Goal: Information Seeking & Learning: Learn about a topic

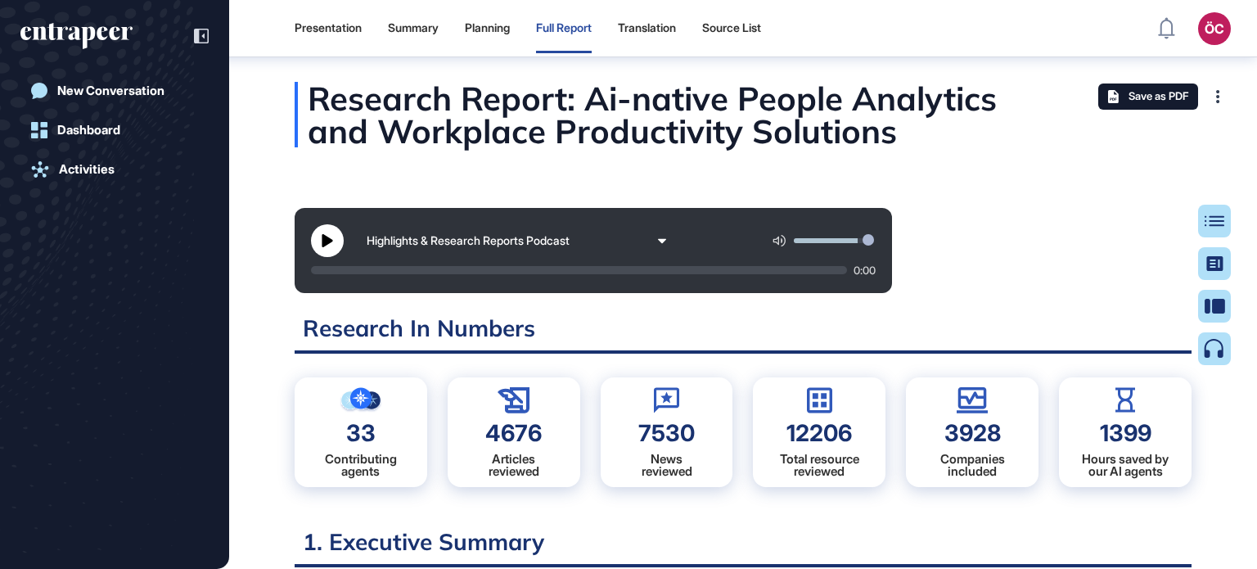
scroll to position [7, 0]
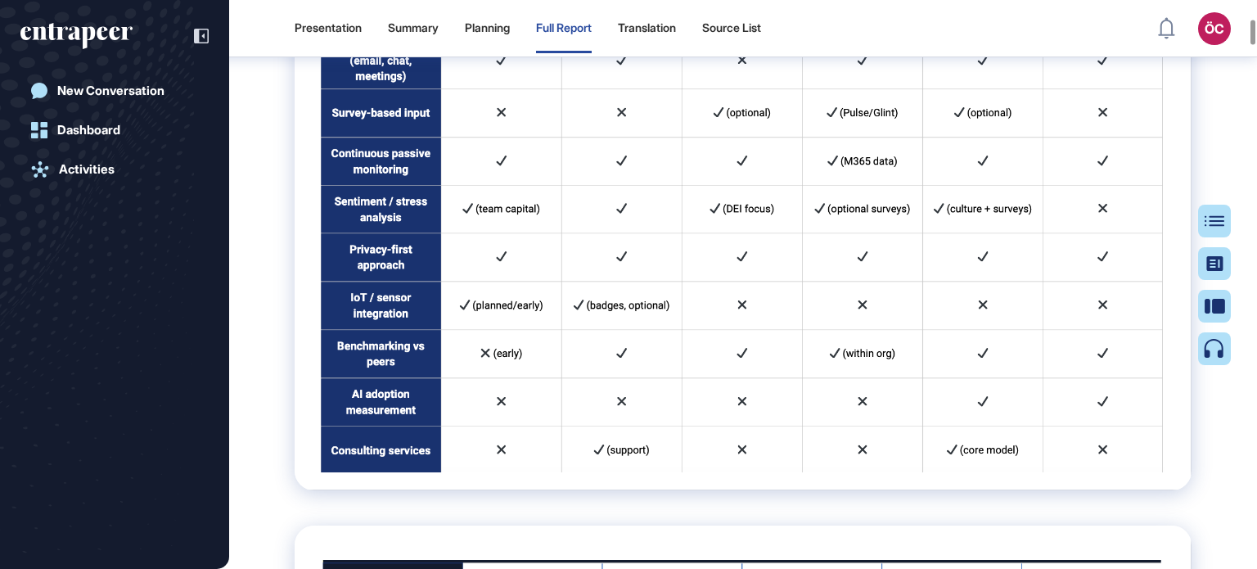
scroll to position [3607, 0]
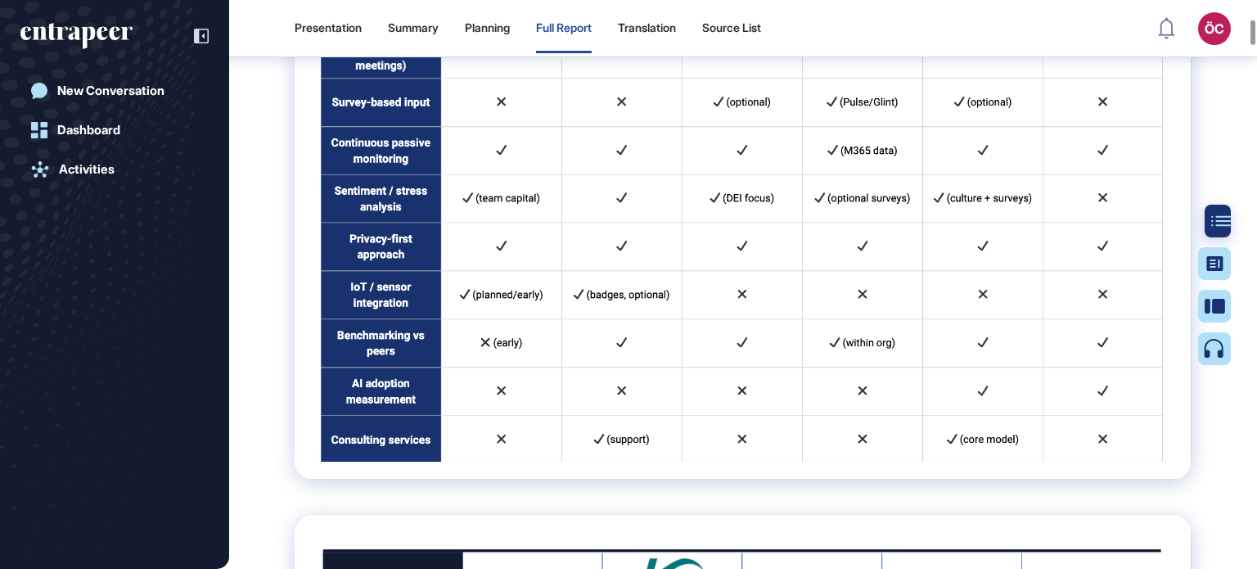
click at [1217, 220] on icon at bounding box center [1221, 220] width 20 height 11
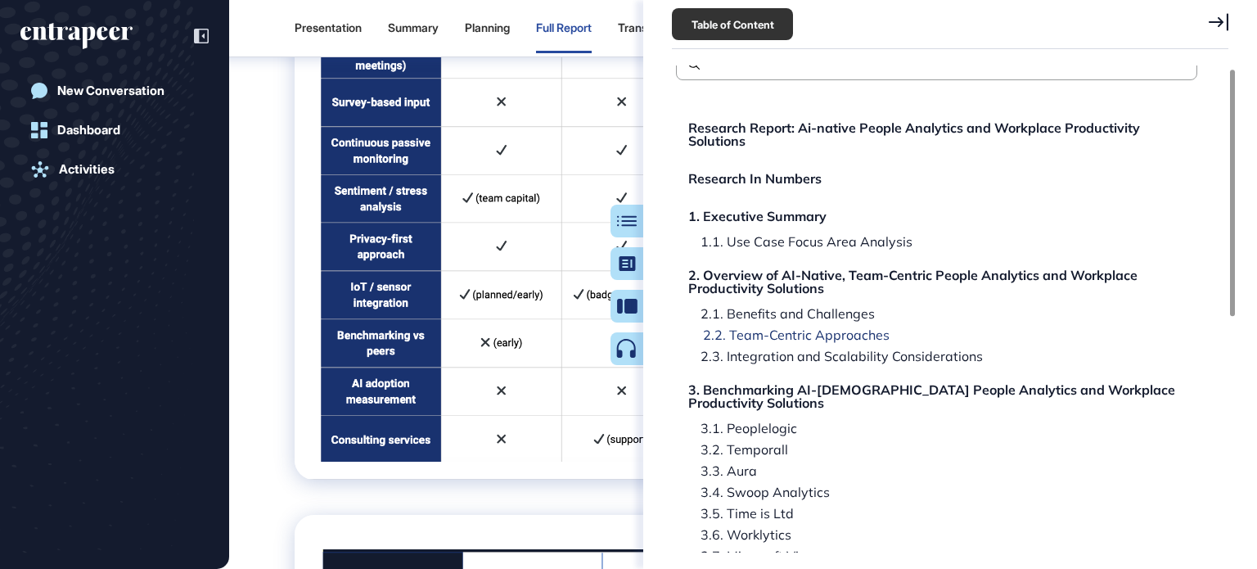
scroll to position [0, 0]
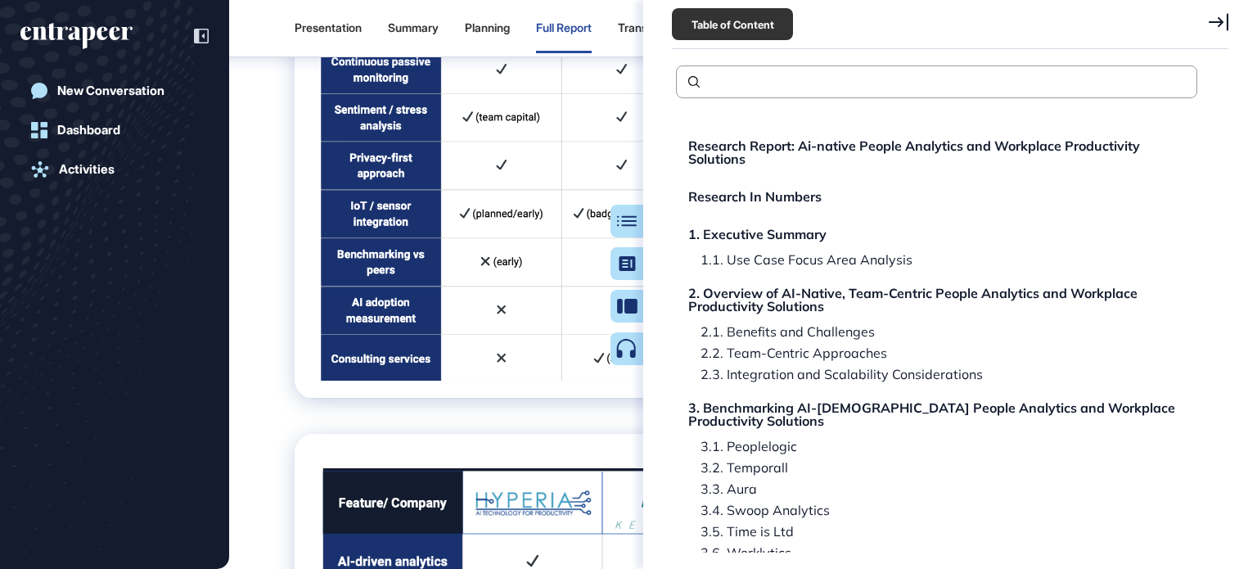
scroll to position [3771, 0]
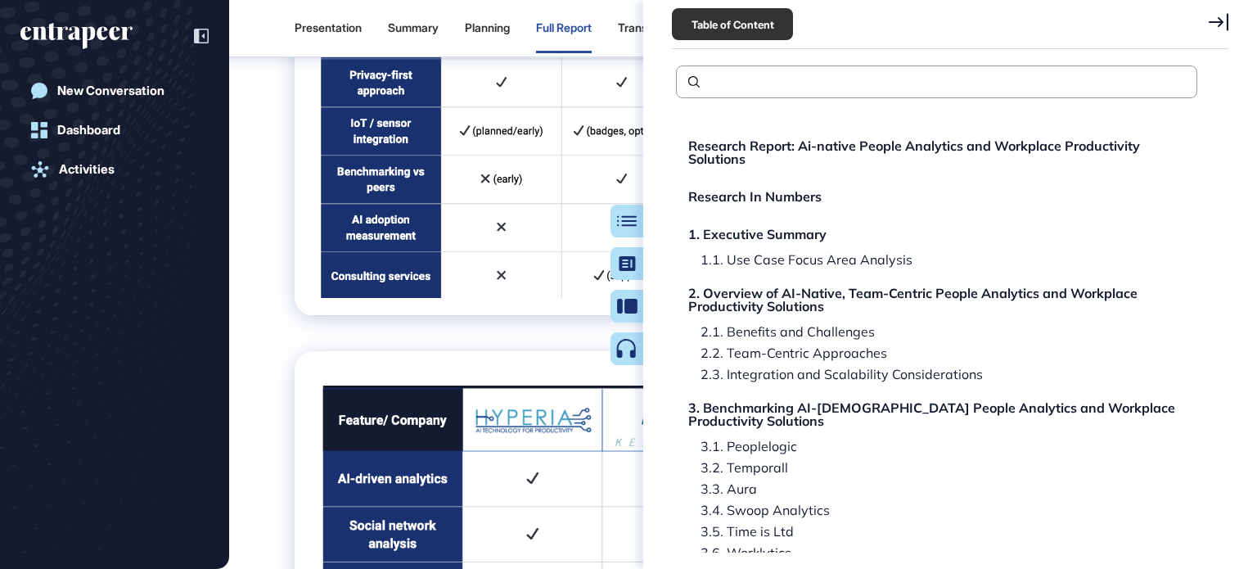
click at [1219, 22] on icon at bounding box center [1218, 22] width 20 height 18
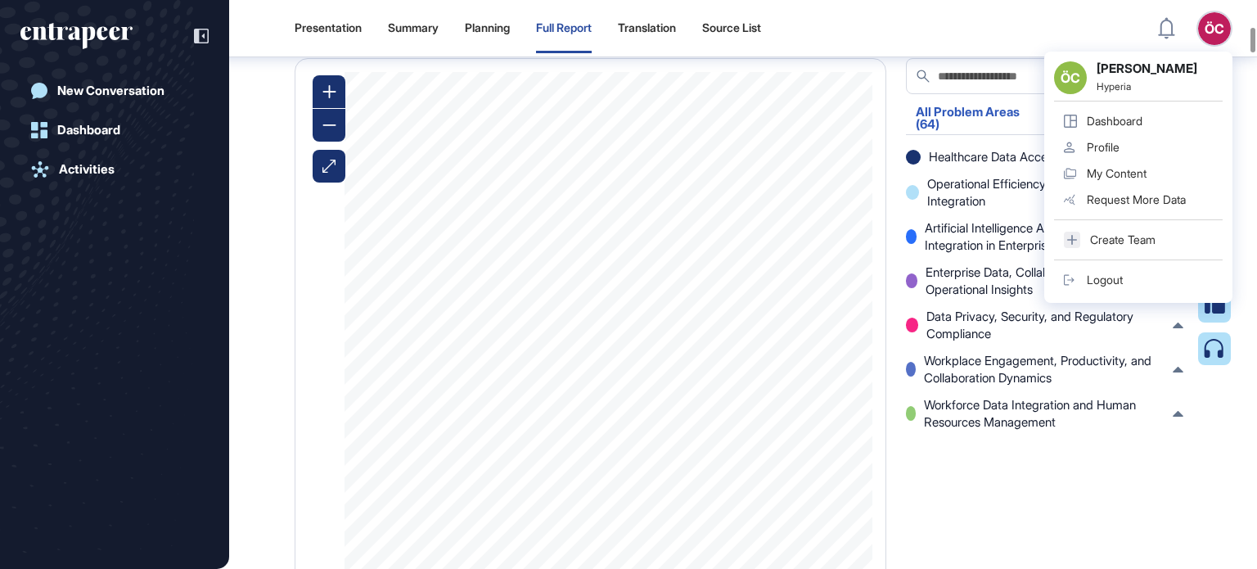
scroll to position [4998, 0]
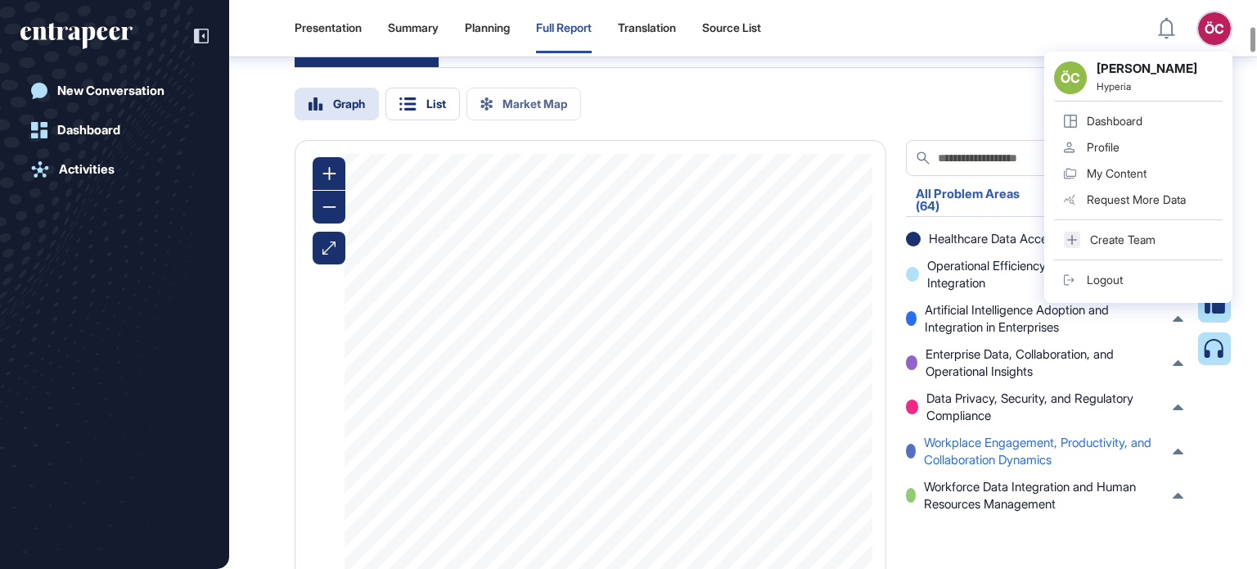
click at [990, 468] on span "Workplace Engagement, Productivity, and Collaboration Dynamics" at bounding box center [1044, 451] width 241 height 34
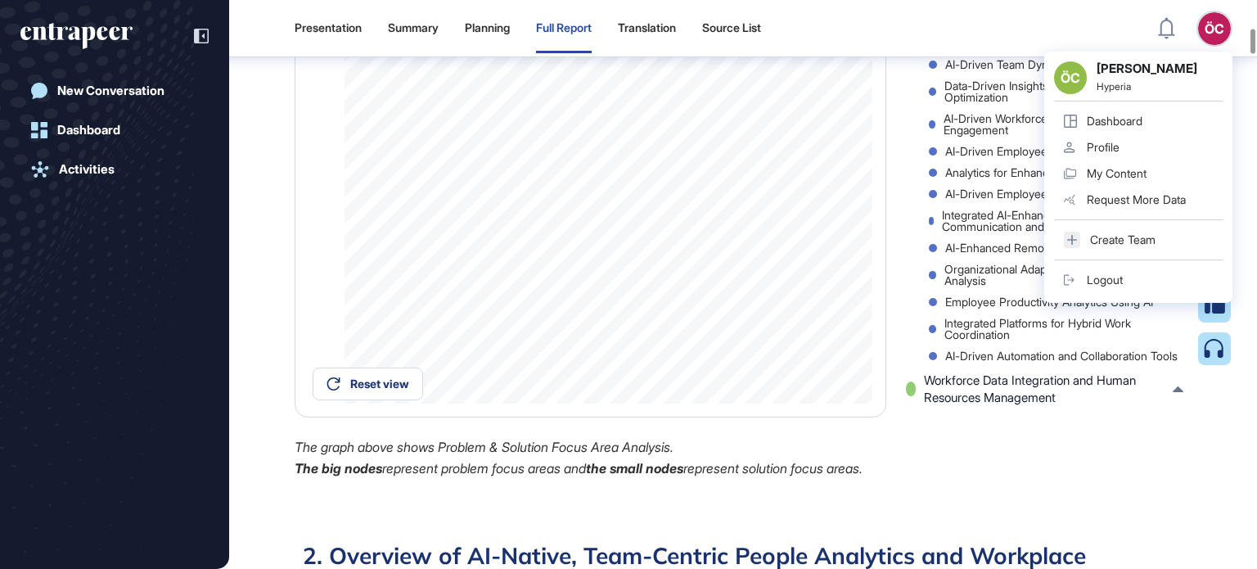
scroll to position [5326, 0]
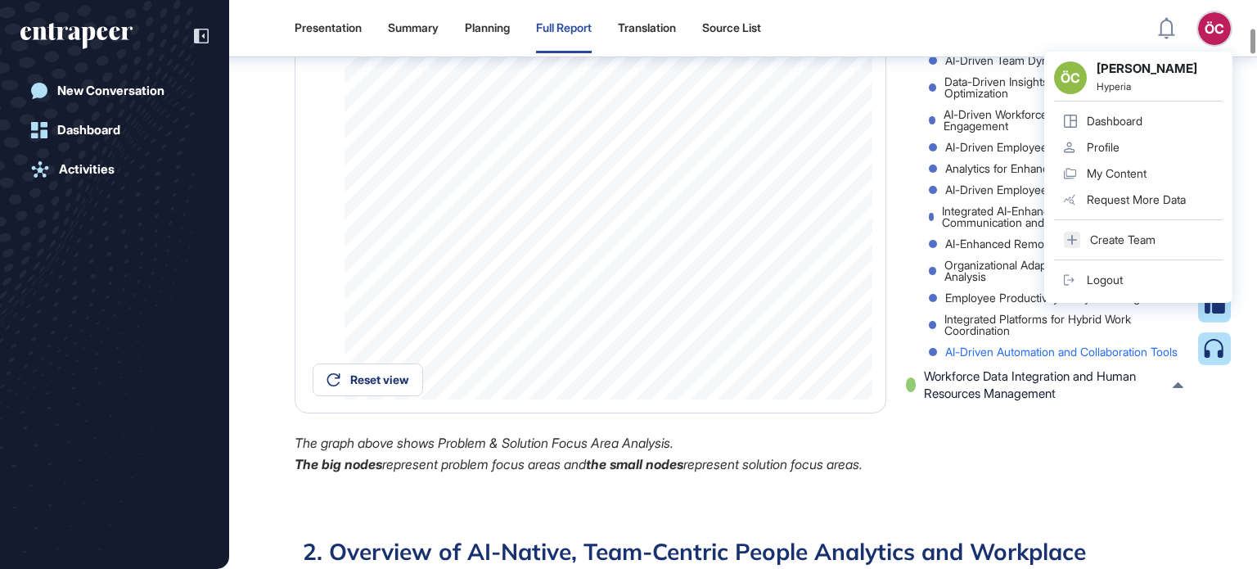
click at [1017, 358] on div "AI-Driven Automation and Collaboration Tools" at bounding box center [1056, 351] width 254 height 11
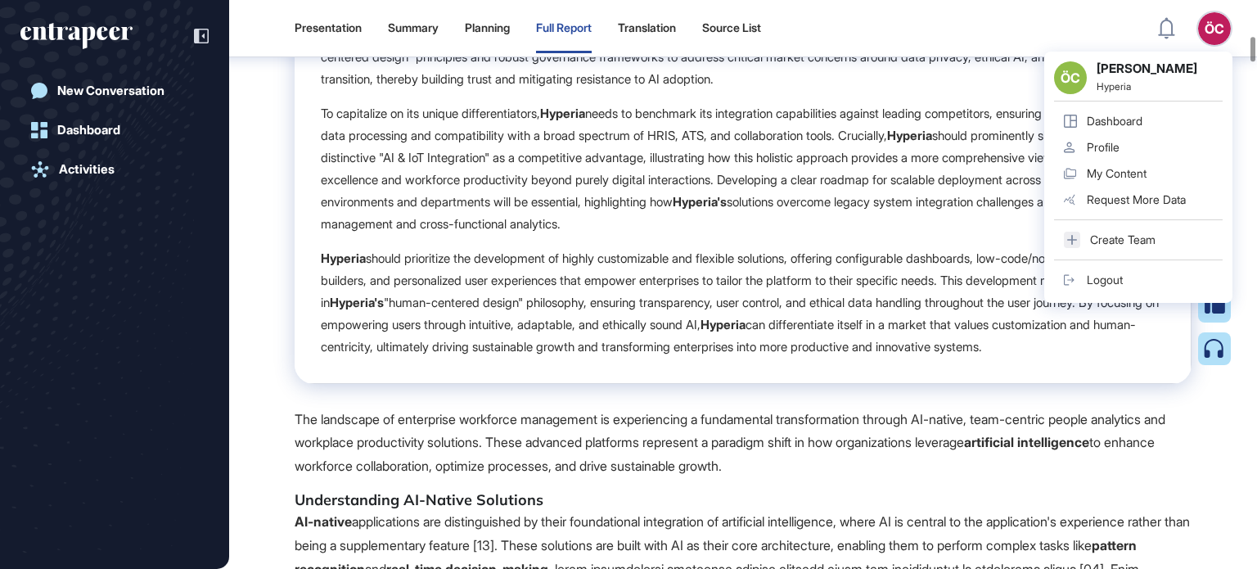
scroll to position [6880, 0]
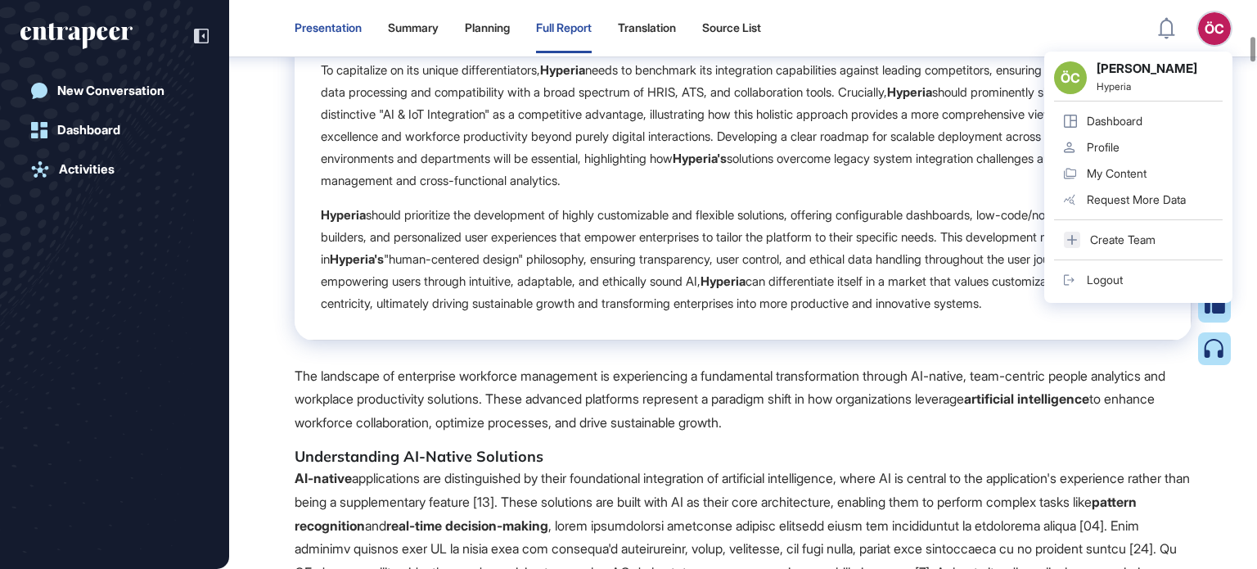
click at [344, 29] on div "Presentation" at bounding box center [328, 28] width 67 height 14
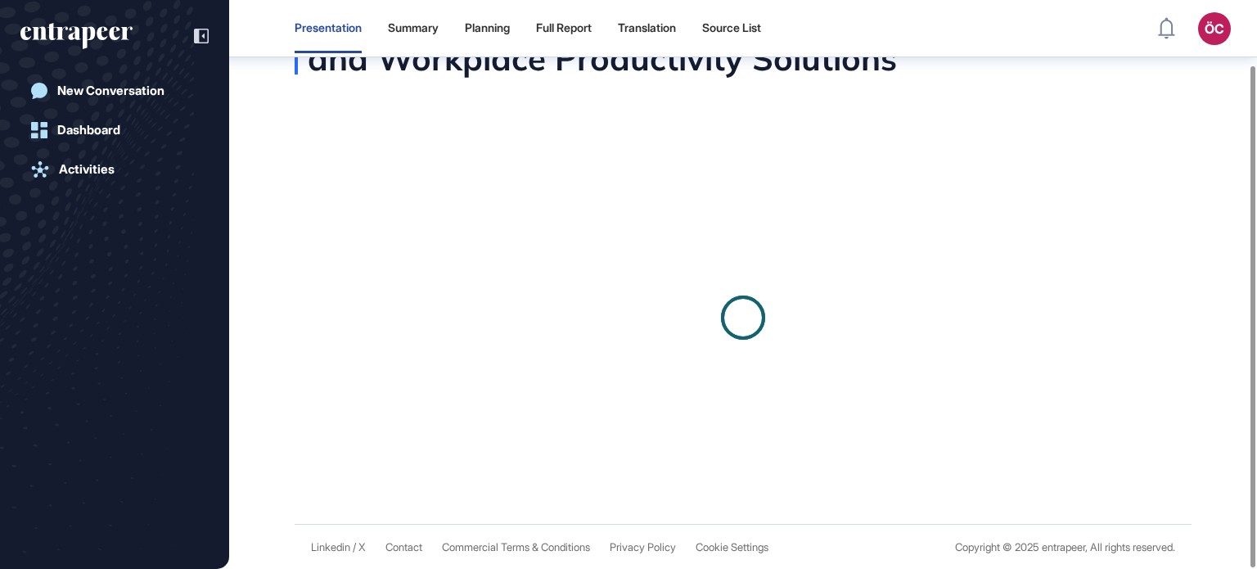
scroll to position [115, 0]
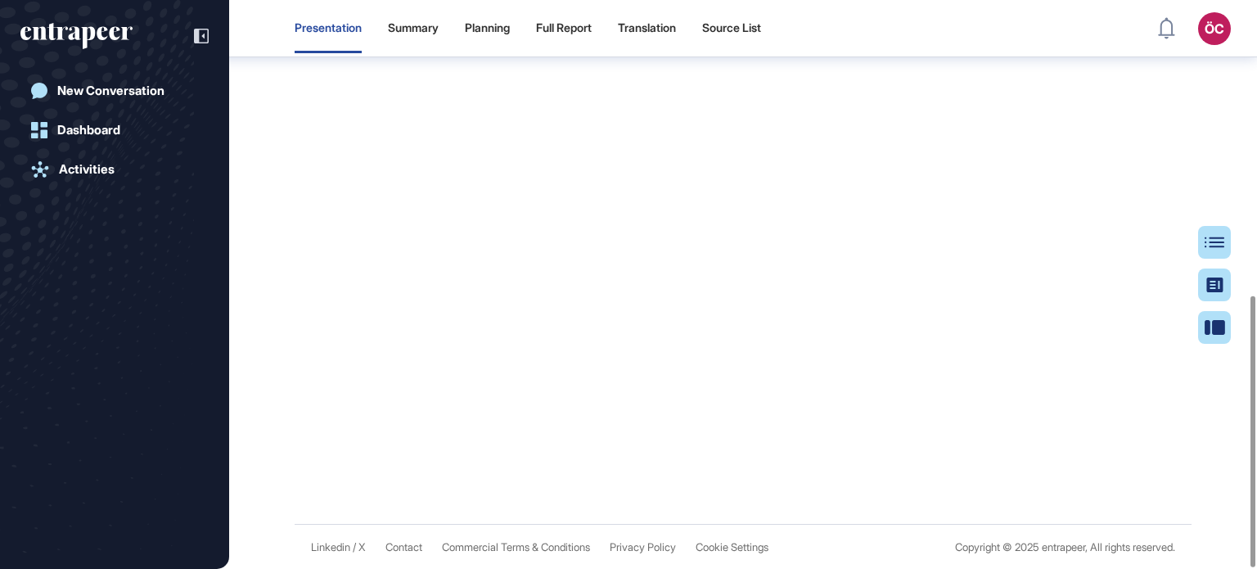
scroll to position [128, 0]
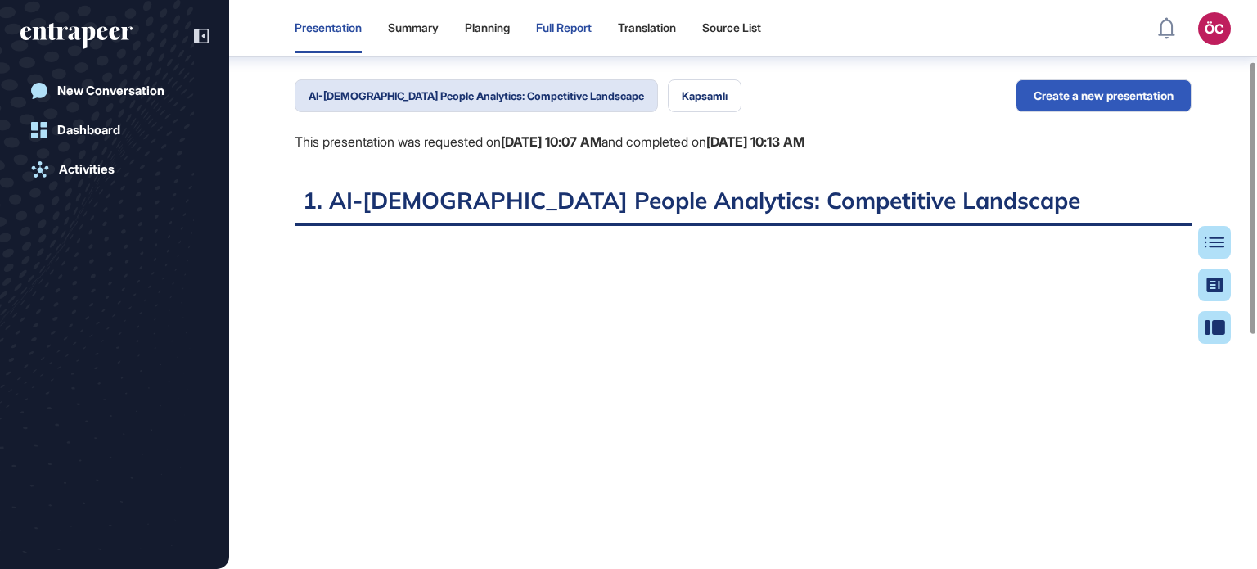
click at [579, 35] on div "Full Report" at bounding box center [564, 28] width 56 height 14
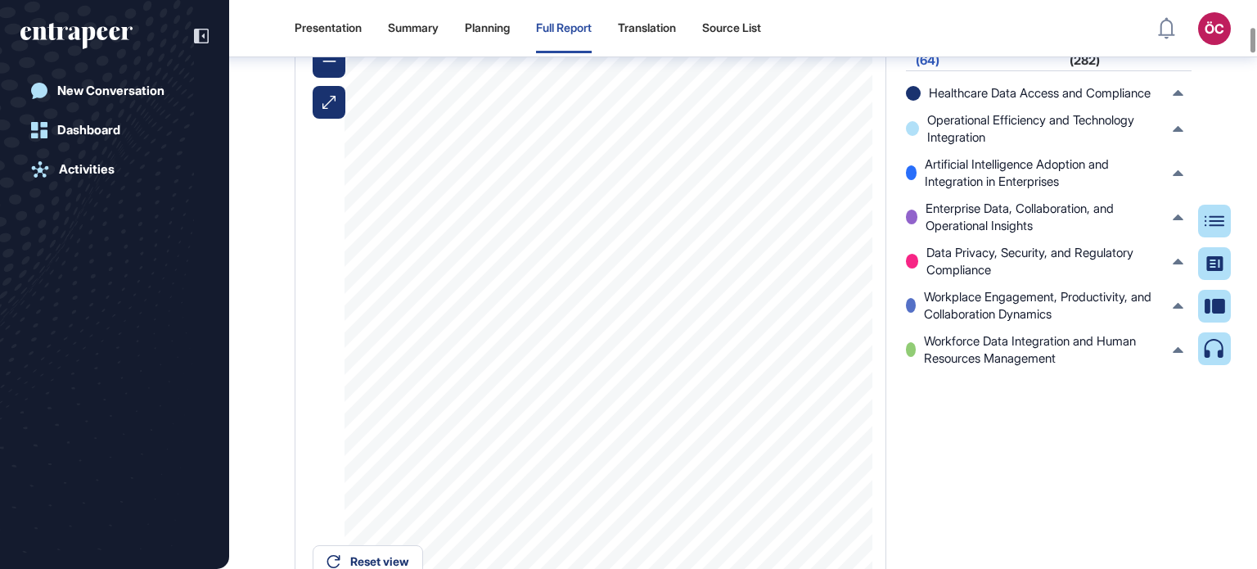
scroll to position [5162, 0]
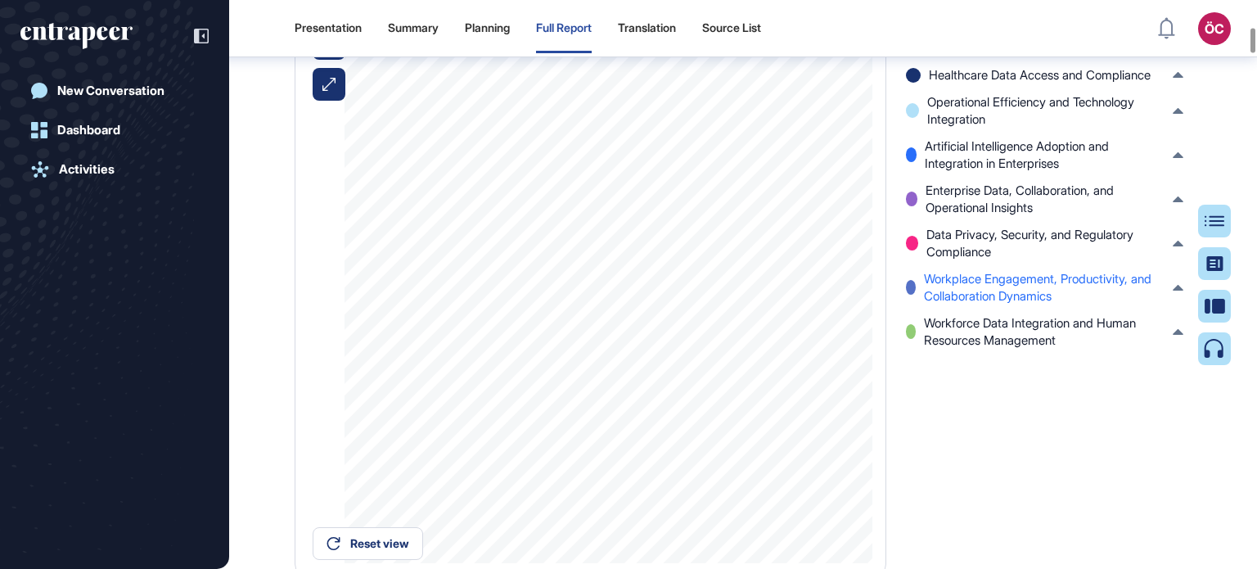
click at [1016, 304] on span "Workplace Engagement, Productivity, and Collaboration Dynamics" at bounding box center [1044, 287] width 241 height 34
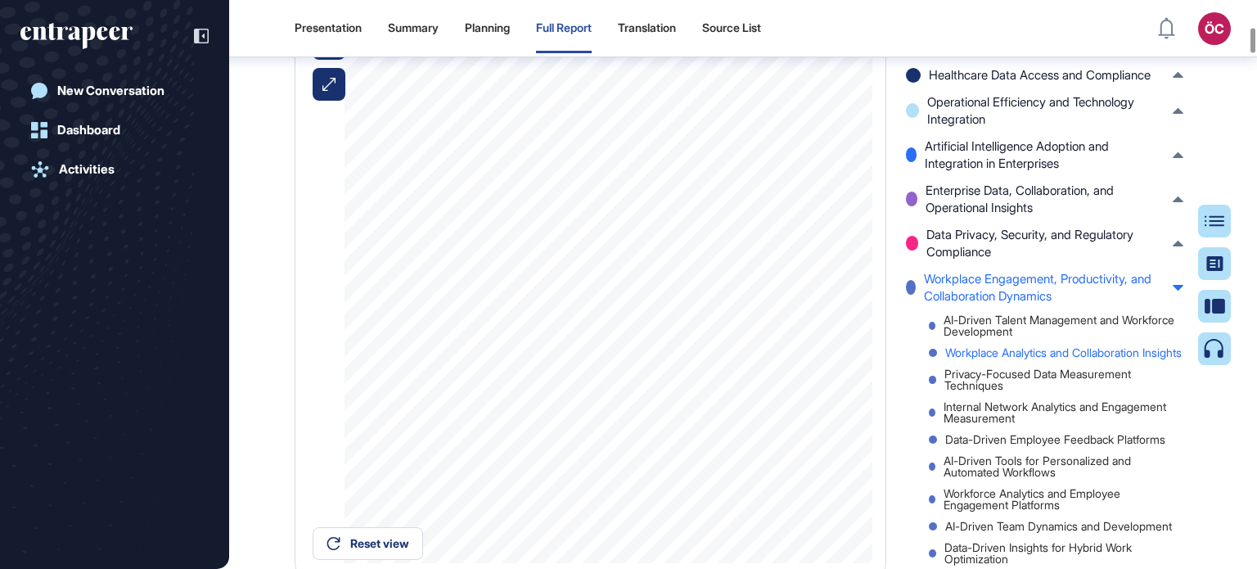
click at [1024, 358] on div "Workplace Analytics and Collaboration Insights" at bounding box center [1056, 352] width 254 height 11
